Goal: Find contact information: Find contact information

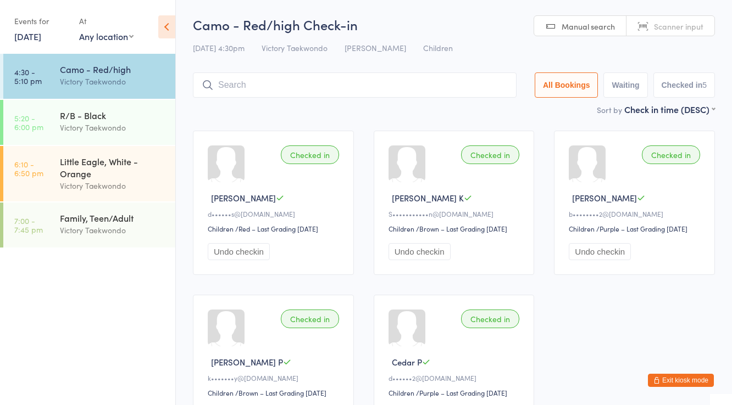
click at [687, 382] on button "Exit kiosk mode" at bounding box center [681, 380] width 66 height 13
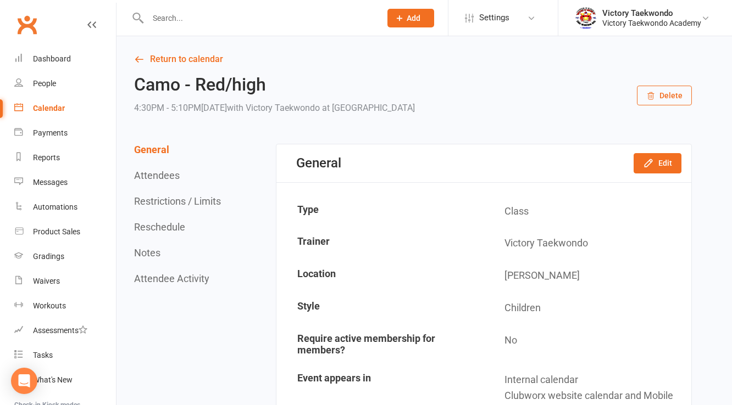
click at [155, 21] on input "text" at bounding box center [258, 17] width 229 height 15
click at [188, 15] on input "oaul" at bounding box center [258, 17] width 229 height 15
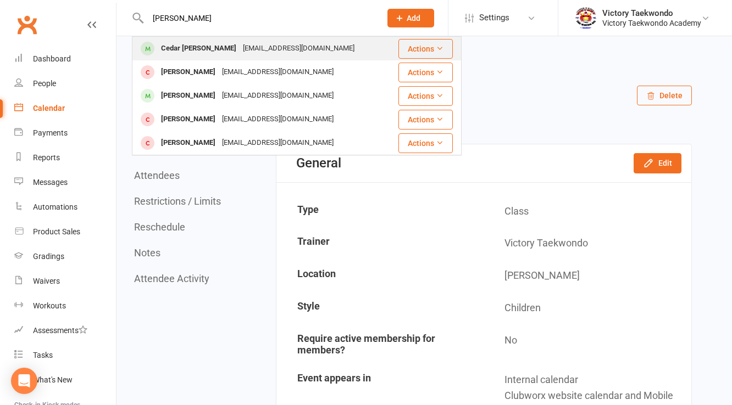
type input "[PERSON_NAME]"
click at [193, 48] on div "Cedar [PERSON_NAME]" at bounding box center [199, 49] width 82 height 16
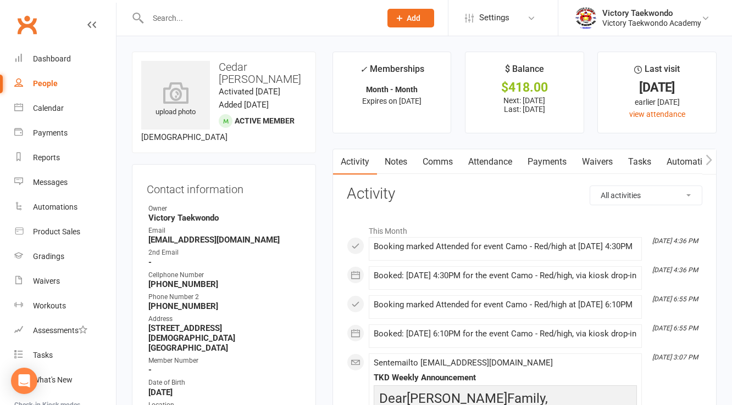
click at [187, 245] on strong "[EMAIL_ADDRESS][DOMAIN_NAME]" at bounding box center [224, 240] width 153 height 10
copy render-form-field "[EMAIL_ADDRESS][DOMAIN_NAME]"
click at [193, 15] on input "text" at bounding box center [258, 17] width 229 height 15
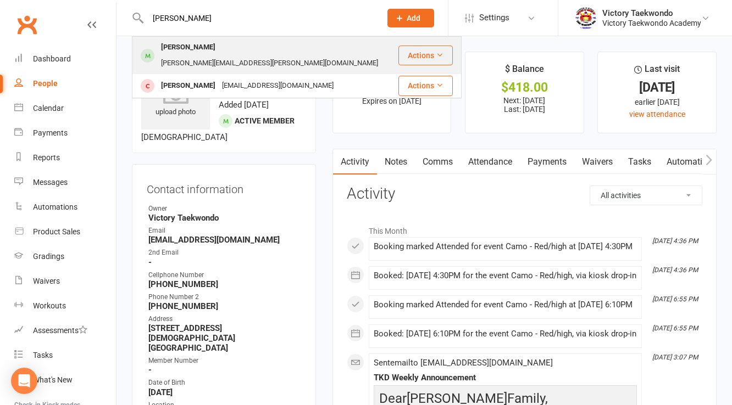
type input "[PERSON_NAME]"
click at [202, 57] on div "[PERSON_NAME] Barr [EMAIL_ADDRESS][PERSON_NAME][DOMAIN_NAME]" at bounding box center [265, 55] width 264 height 36
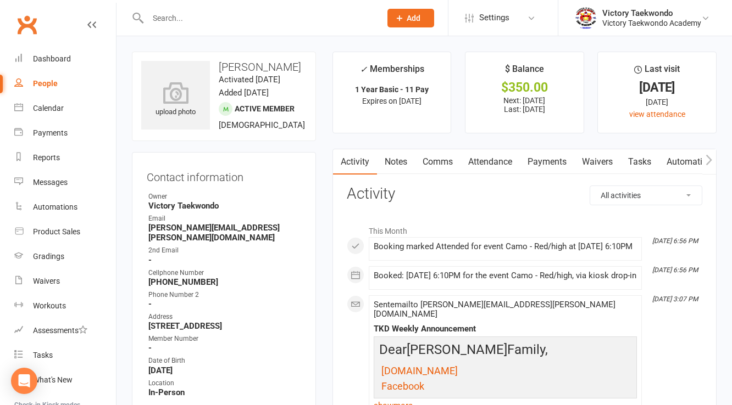
click at [187, 243] on strong "[PERSON_NAME][EMAIL_ADDRESS][PERSON_NAME][DOMAIN_NAME]" at bounding box center [224, 233] width 153 height 20
copy render-form-field "[PERSON_NAME][EMAIL_ADDRESS][PERSON_NAME][DOMAIN_NAME]"
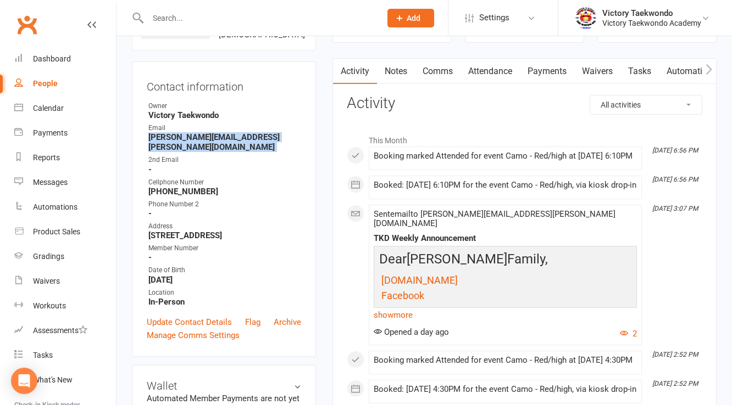
scroll to position [220, 0]
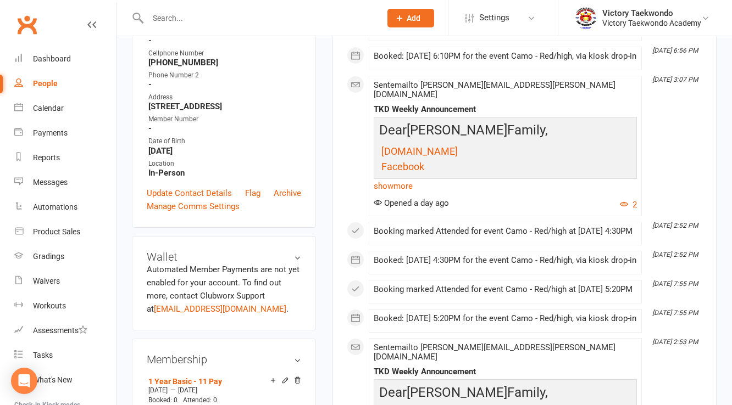
click at [218, 228] on div "Contact information Owner Victory Taekwondo Email [PERSON_NAME][EMAIL_ADDRESS][…" at bounding box center [224, 80] width 184 height 296
click at [215, 213] on link "Manage Comms Settings" at bounding box center [193, 206] width 93 height 13
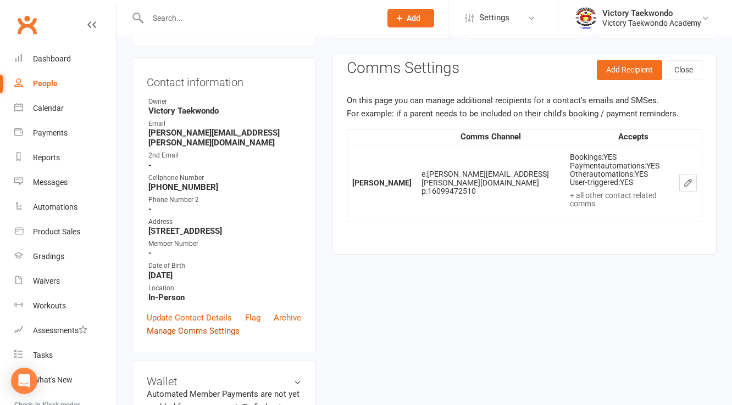
scroll to position [94, 0]
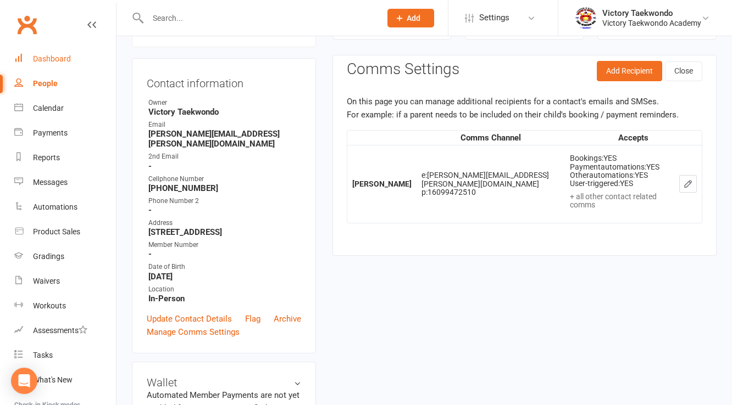
click at [54, 55] on div "Dashboard" at bounding box center [52, 58] width 38 height 9
